Goal: Find specific page/section: Find specific page/section

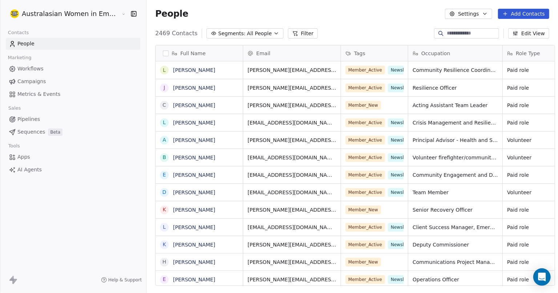
scroll to position [252, 410]
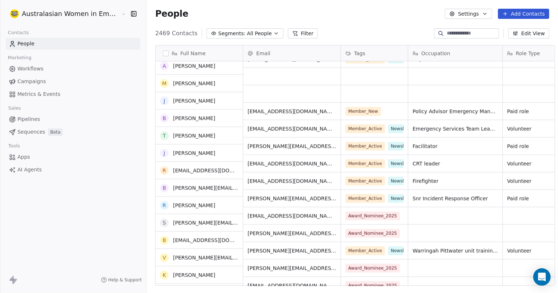
scroll to position [500, 0]
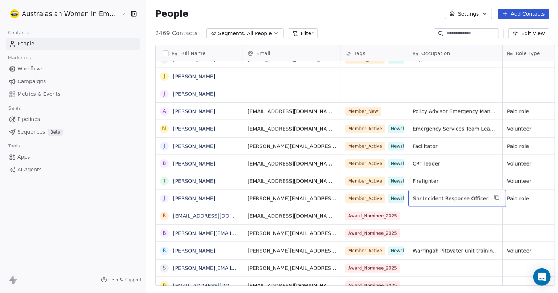
drag, startPoint x: 416, startPoint y: 197, endPoint x: 472, endPoint y: 198, distance: 56.4
drag, startPoint x: 474, startPoint y: 198, endPoint x: 447, endPoint y: 200, distance: 27.4
click at [447, 200] on span "Snr Incident Response Officer" at bounding box center [450, 198] width 75 height 7
click at [446, 196] on span "Snr Incident Response Officer" at bounding box center [450, 198] width 75 height 7
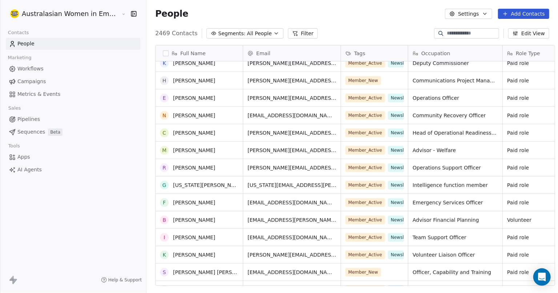
scroll to position [182, 0]
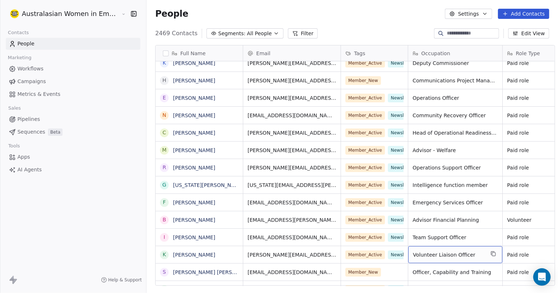
drag, startPoint x: 408, startPoint y: 254, endPoint x: 465, endPoint y: 253, distance: 56.4
drag, startPoint x: 463, startPoint y: 254, endPoint x: 406, endPoint y: 255, distance: 57.1
click at [408, 255] on div "Volunteer Liaison Officer" at bounding box center [455, 254] width 94 height 17
click at [413, 254] on span "Volunteer Liaison Officer" at bounding box center [449, 255] width 72 height 7
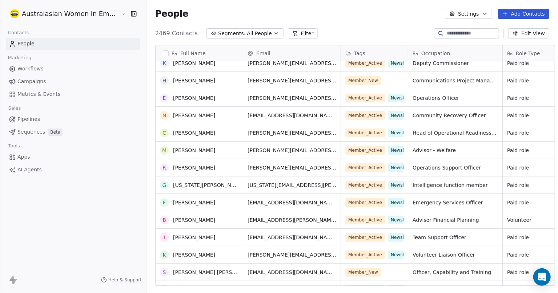
scroll to position [199, 0]
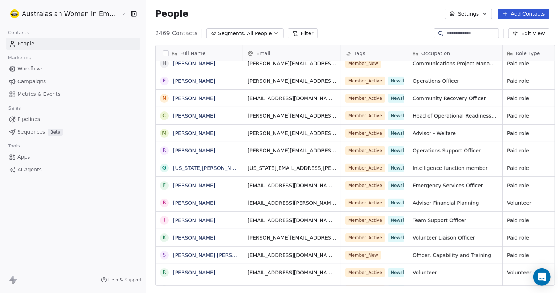
click at [115, 232] on div "Australasian Women in Emergencies Network Contacts People Marketing Workflows C…" at bounding box center [73, 146] width 146 height 293
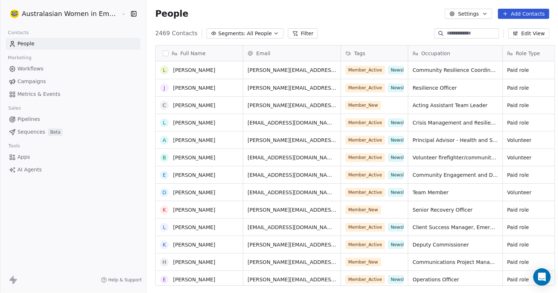
scroll to position [0, 0]
click at [84, 148] on div "Tools" at bounding box center [73, 146] width 135 height 10
